Goal: Information Seeking & Learning: Learn about a topic

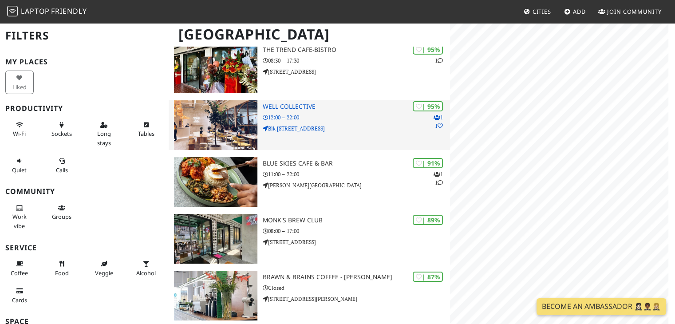
scroll to position [133, 0]
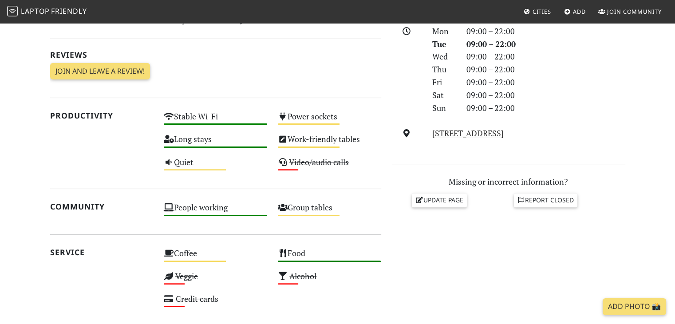
scroll to position [311, 0]
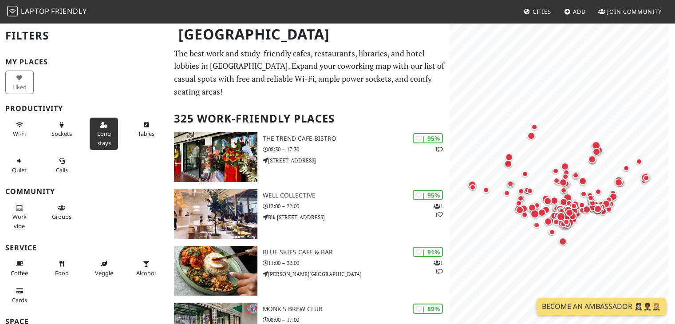
click at [107, 123] on button "Long stays" at bounding box center [104, 134] width 28 height 32
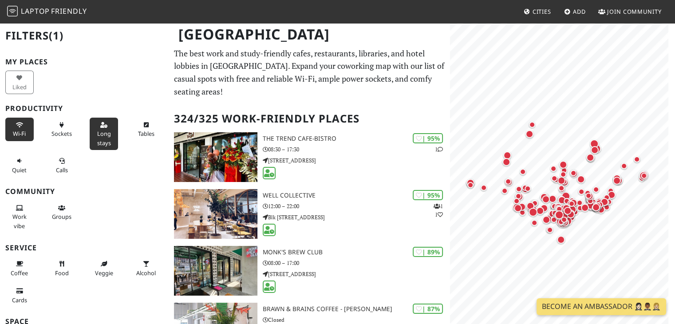
click at [26, 132] on button "Wi-Fi" at bounding box center [19, 130] width 28 height 24
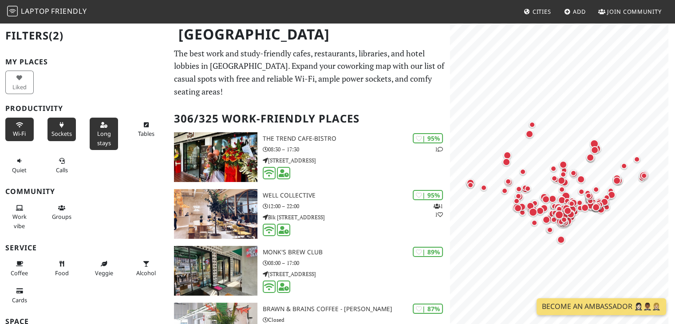
click at [53, 130] on span "Sockets" at bounding box center [62, 134] width 20 height 8
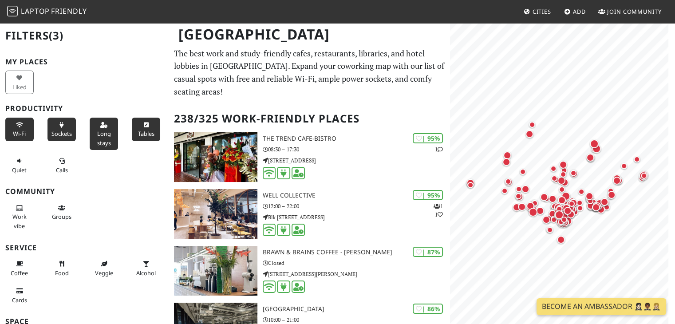
click at [142, 129] on button "Tables" at bounding box center [146, 130] width 28 height 24
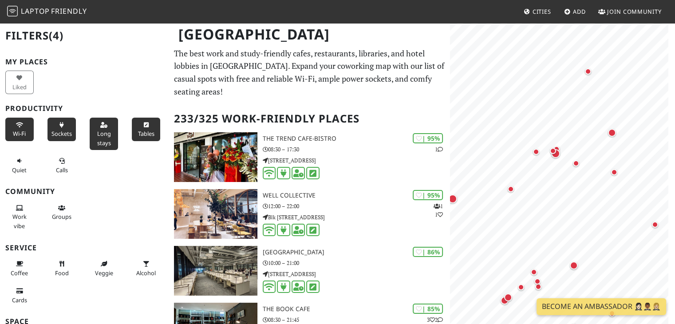
click at [23, 130] on span "Wi-Fi" at bounding box center [19, 134] width 13 height 8
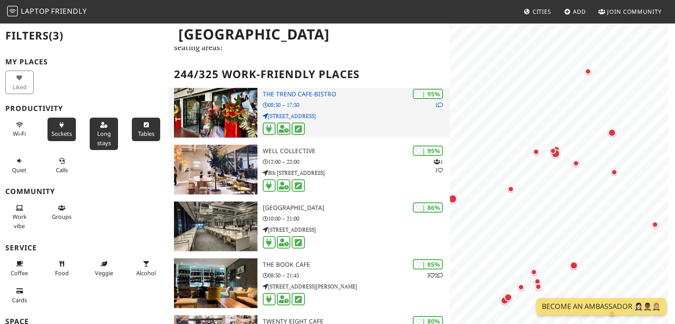
click at [361, 105] on p "08:30 – 17:30" at bounding box center [357, 105] width 188 height 8
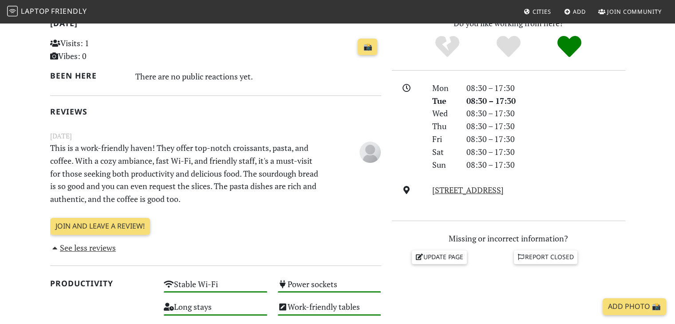
scroll to position [133, 0]
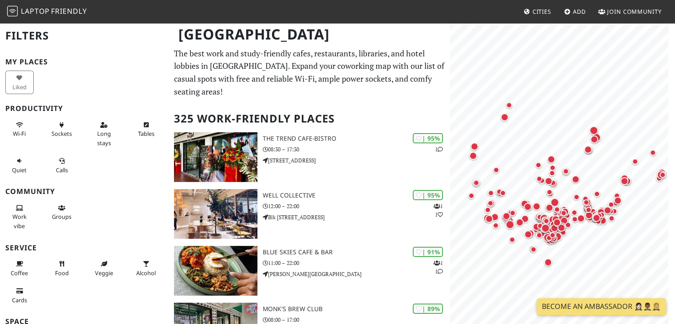
click at [331, 93] on p "The best work and study-friendly cafes, restaurants, libraries, and hotel lobbi…" at bounding box center [309, 72] width 271 height 51
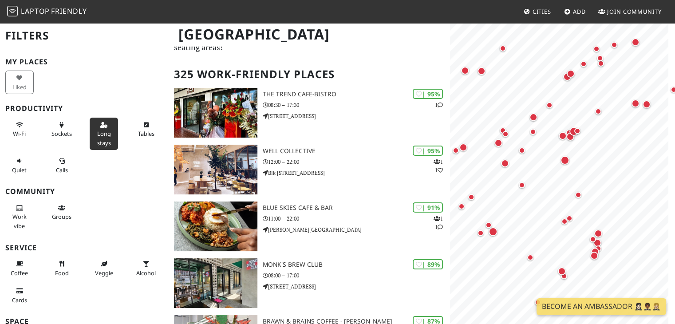
drag, startPoint x: 60, startPoint y: 131, endPoint x: 103, endPoint y: 138, distance: 43.6
click at [60, 131] on span "Sockets" at bounding box center [62, 134] width 20 height 8
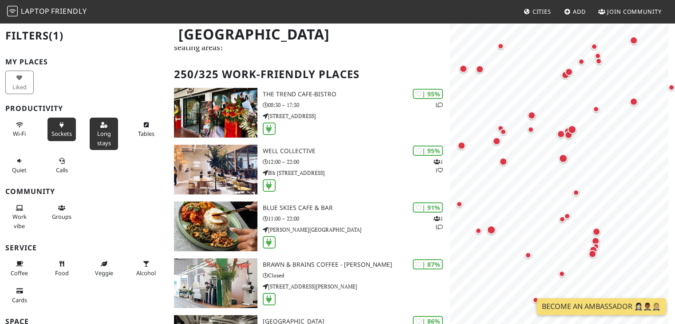
click at [103, 138] on span "Long stays" at bounding box center [104, 138] width 14 height 17
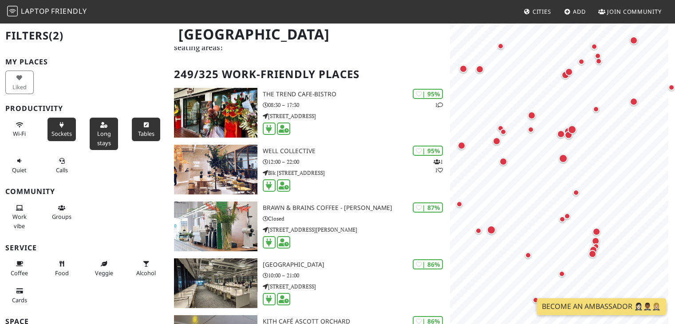
click at [146, 124] on button "Tables" at bounding box center [146, 130] width 28 height 24
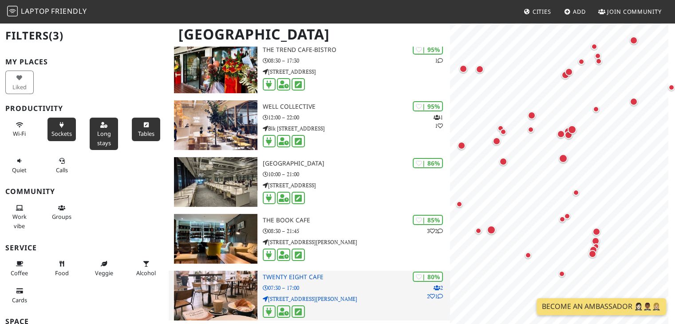
drag, startPoint x: 22, startPoint y: 211, endPoint x: 210, endPoint y: 204, distance: 187.5
click at [22, 209] on button "Work vibe" at bounding box center [19, 217] width 28 height 32
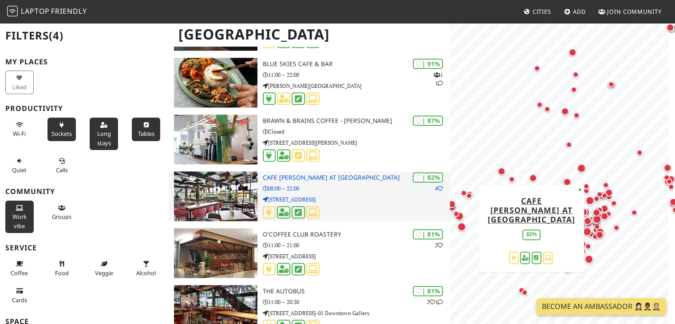
click at [329, 192] on div "| 82% 4 Cafe Melba at Mediapolis 08:00 – 22:00 1 Stars Ave" at bounding box center [357, 196] width 188 height 50
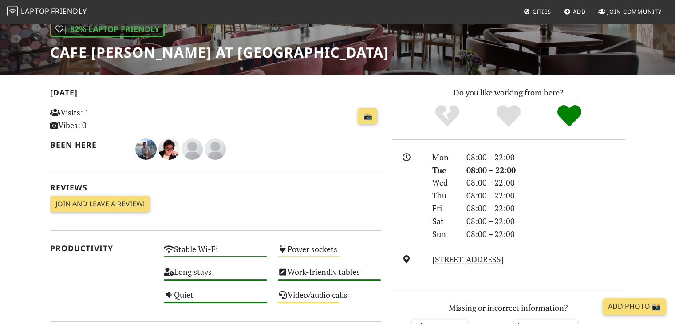
scroll to position [133, 0]
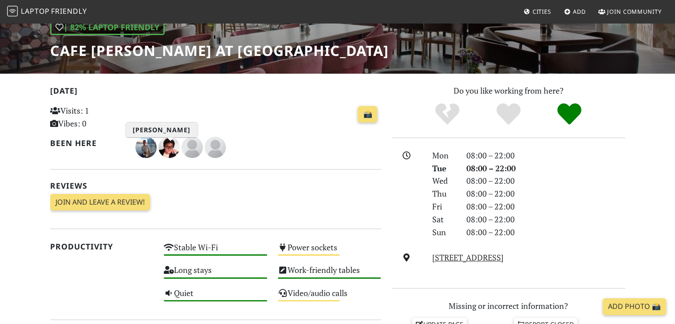
click at [166, 149] on img "Albert Soerjonoto" at bounding box center [169, 147] width 21 height 21
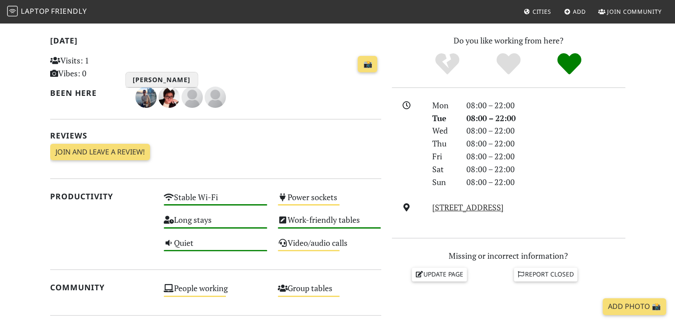
scroll to position [222, 0]
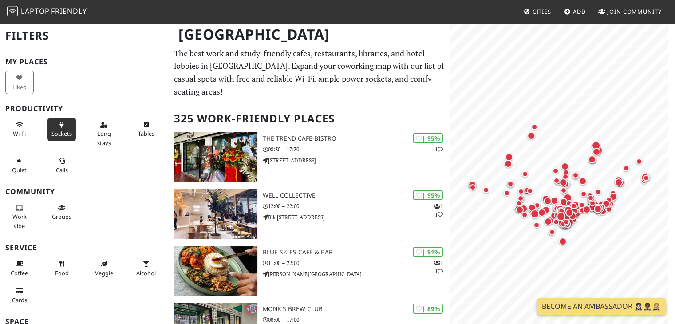
click at [61, 134] on span "Sockets" at bounding box center [62, 134] width 20 height 8
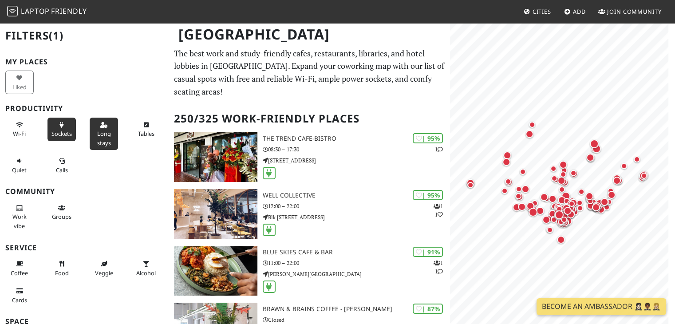
click at [97, 139] on span "Long stays" at bounding box center [104, 138] width 14 height 17
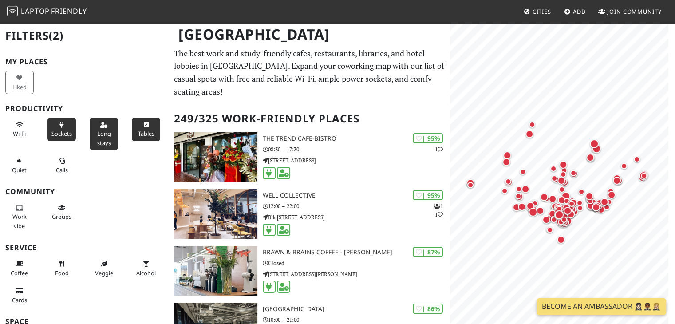
click at [145, 134] on span "Tables" at bounding box center [146, 134] width 16 height 8
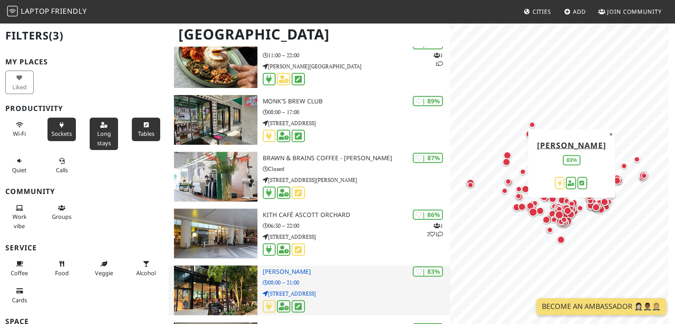
scroll to position [488, 0]
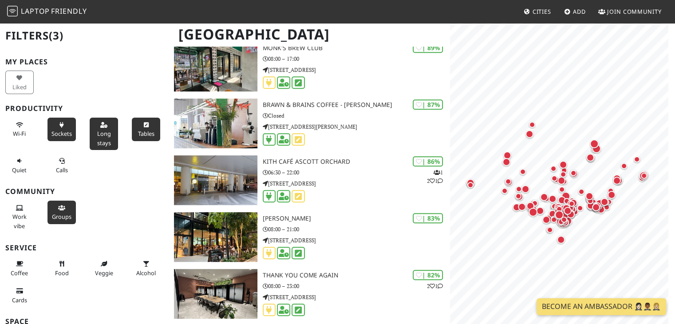
click at [59, 212] on button "Groups" at bounding box center [62, 213] width 28 height 24
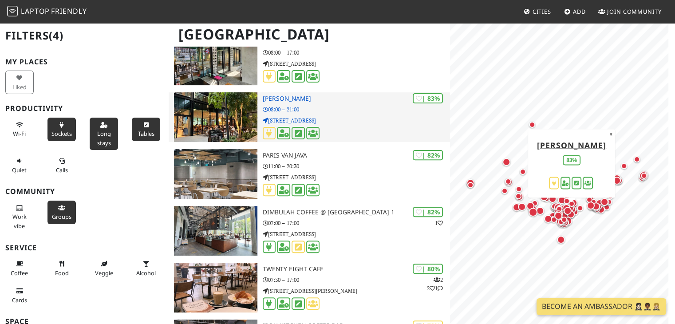
scroll to position [311, 0]
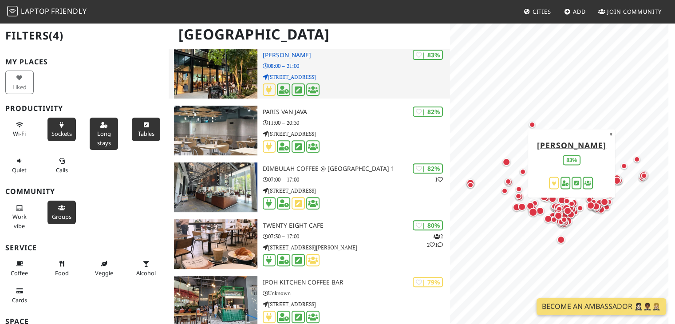
click at [345, 91] on div at bounding box center [357, 90] width 188 height 14
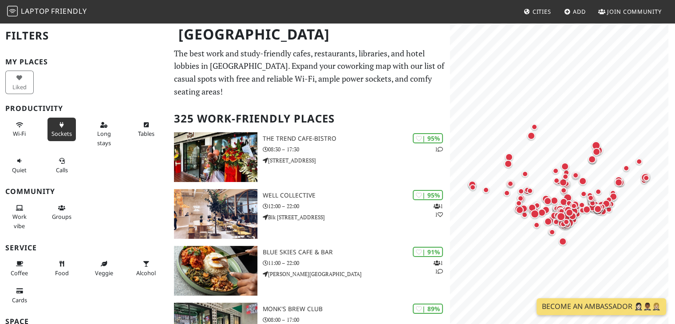
click at [64, 135] on span "Sockets" at bounding box center [62, 134] width 20 height 8
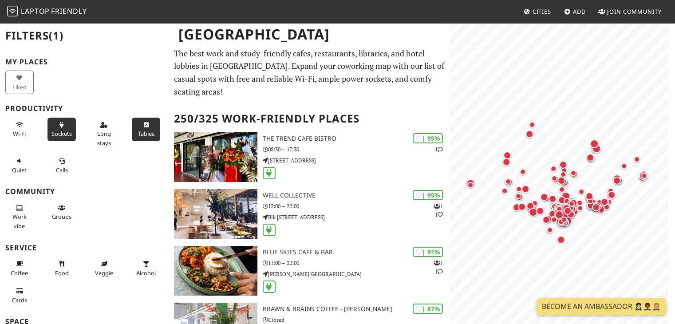
drag, startPoint x: 107, startPoint y: 135, endPoint x: 129, endPoint y: 134, distance: 22.2
click at [107, 135] on button "Long stays" at bounding box center [104, 134] width 28 height 32
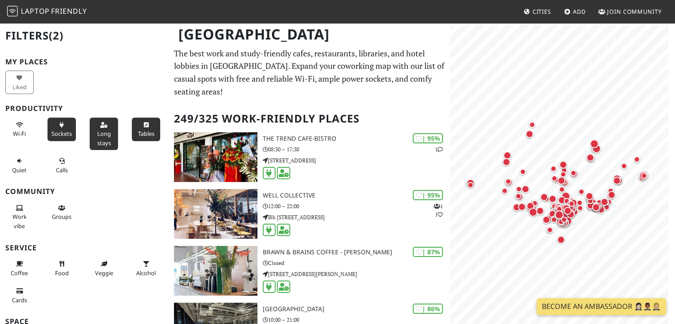
click at [139, 134] on span "Tables" at bounding box center [146, 134] width 16 height 8
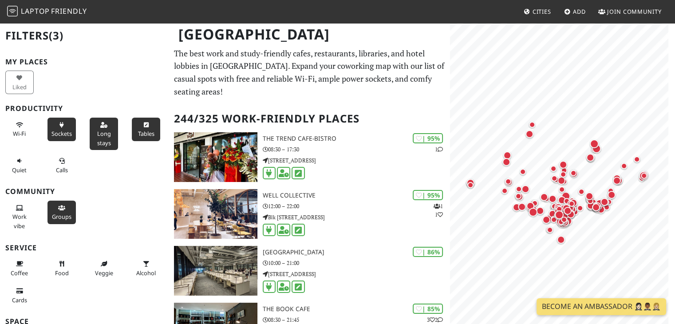
click at [59, 218] on span "Groups" at bounding box center [62, 217] width 20 height 8
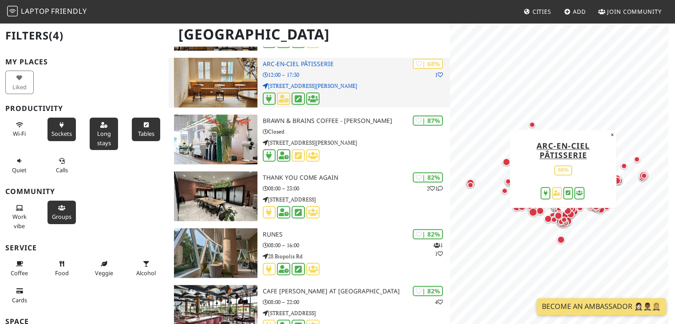
scroll to position [710, 0]
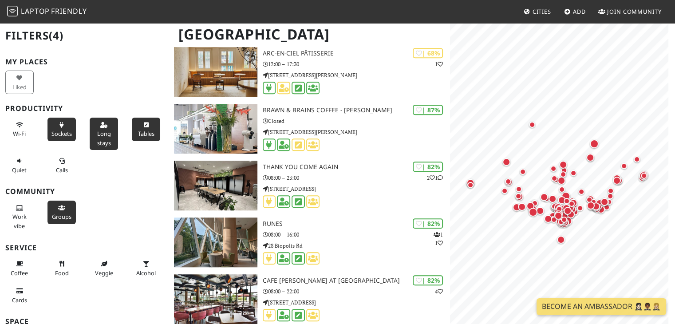
click at [144, 135] on span "Tables" at bounding box center [146, 134] width 16 height 8
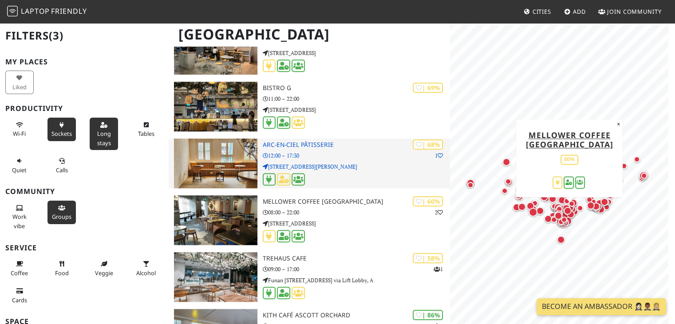
scroll to position [888, 0]
